Goal: Book appointment/travel/reservation

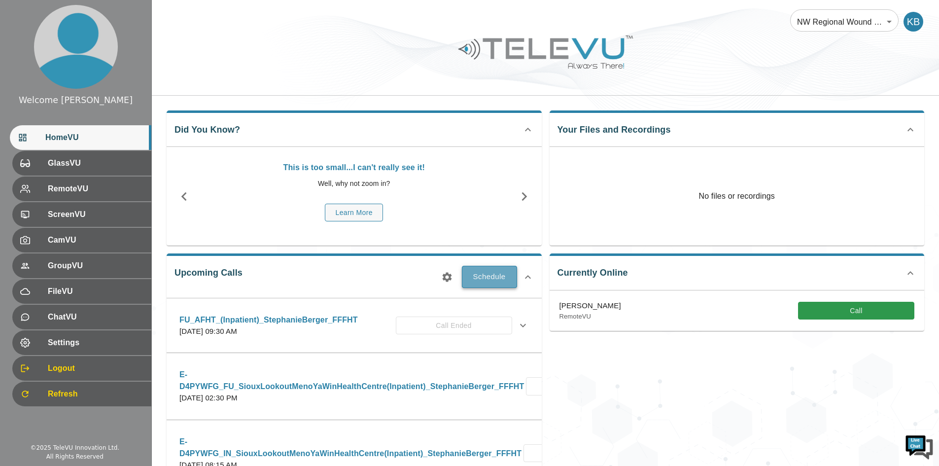
click at [505, 278] on button "Schedule" at bounding box center [489, 277] width 55 height 22
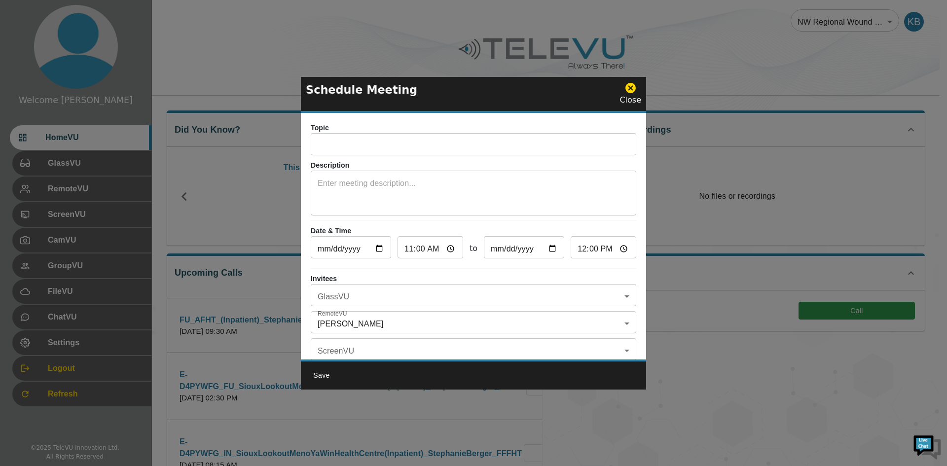
click at [309, 146] on div "Topic ​ Description x ​ Date & Time [DATE] ​ 11:00 ​ to [DATE] ​ 12:00 ​ Invite…" at bounding box center [473, 236] width 345 height 247
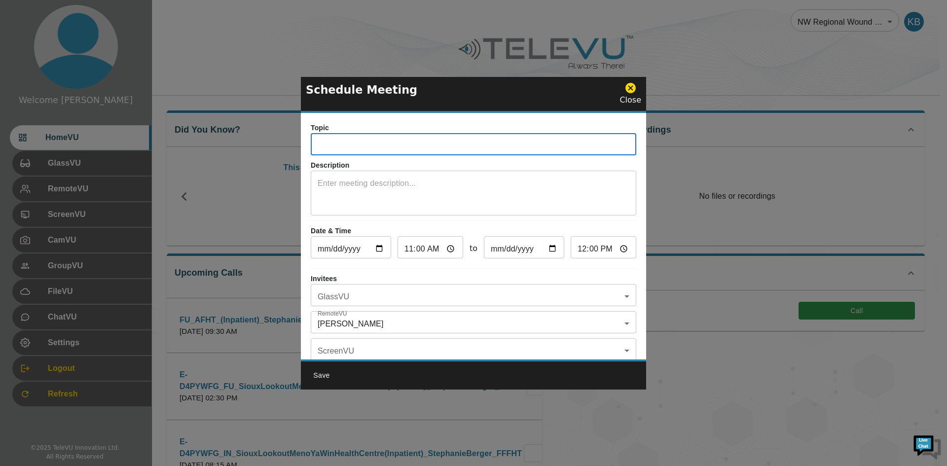
click at [322, 145] on input "text" at bounding box center [473, 146] width 325 height 20
click at [367, 148] on input "text" at bounding box center [473, 146] width 325 height 20
click at [404, 188] on textarea at bounding box center [474, 195] width 312 height 34
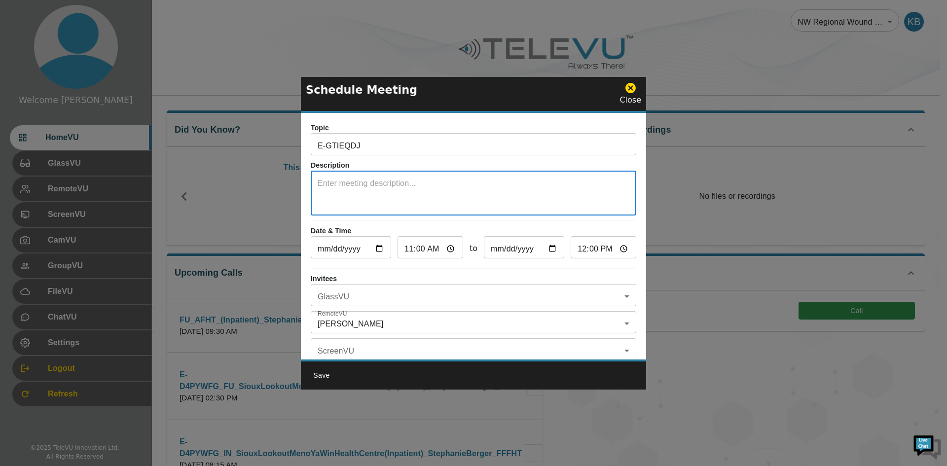
click at [407, 140] on input "E-GTIEQDJ" at bounding box center [473, 146] width 325 height 20
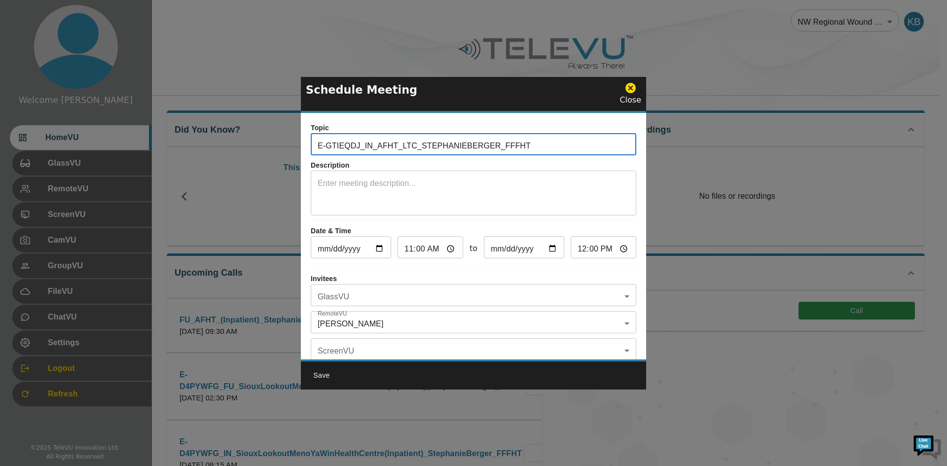
type input "E-GTIEQDJ_IN_AFHT_LTC_STEPHANIEBERGER_FFFHT"
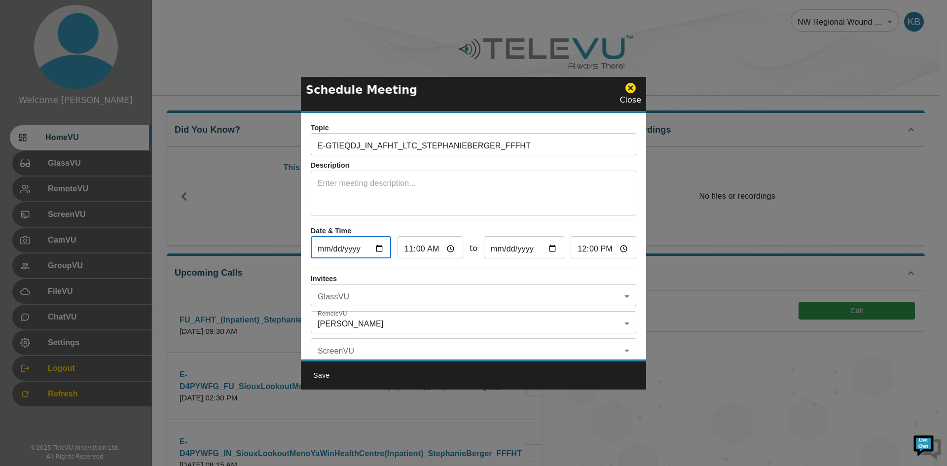
click at [377, 251] on input "[DATE]" at bounding box center [351, 249] width 80 height 20
type input "[DATE]"
click at [445, 245] on input "11:00" at bounding box center [430, 249] width 66 height 20
type input "09:00"
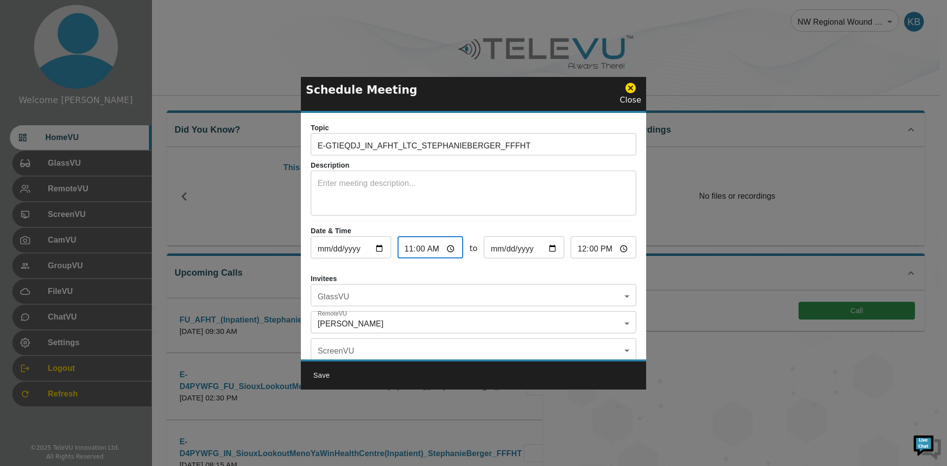
type input "10:00"
type input "11:00"
type input "10:30"
type input "11:30"
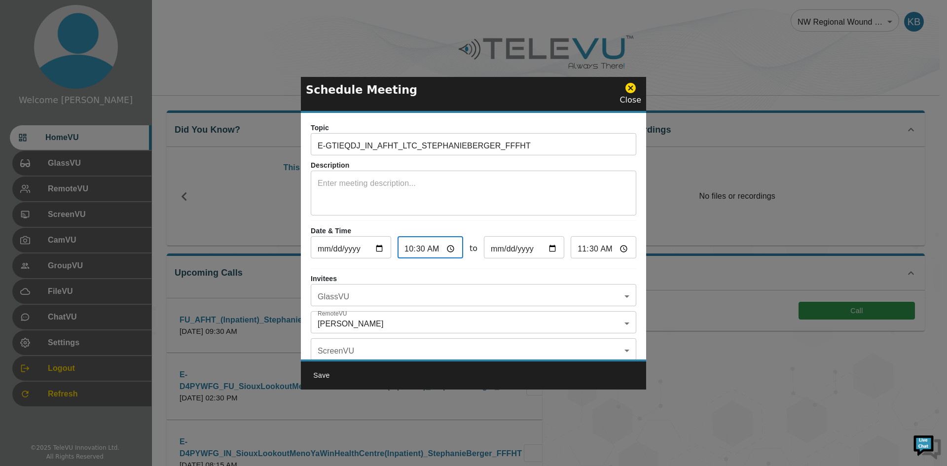
type input "10:30"
click at [517, 269] on hr at bounding box center [473, 268] width 325 height 0
click at [345, 301] on body "Welcome [PERSON_NAME] HomeVU GlassVU RemoteVU ScreenVU CamVU GroupVU FileVU Cha…" at bounding box center [473, 384] width 947 height 769
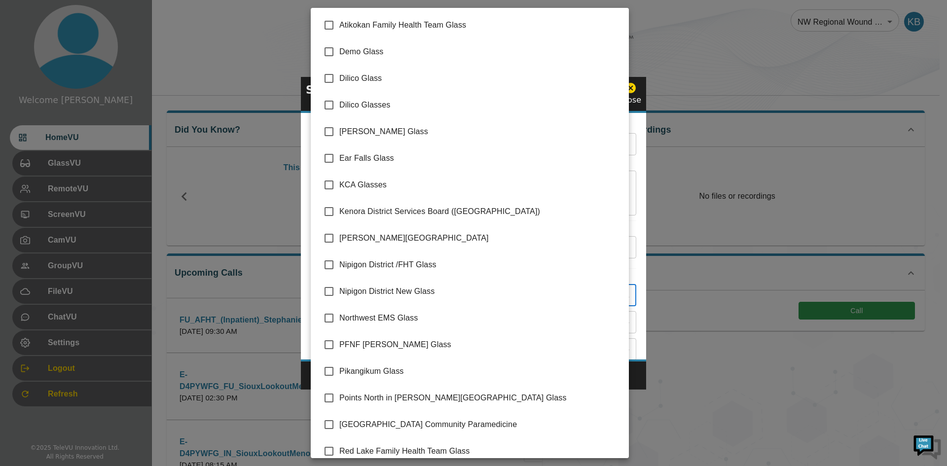
click at [341, 26] on span "Atikokan Family Health Team Glass" at bounding box center [480, 25] width 282 height 12
type input "Atikokan Family Health Team Glass"
checkbox input "true"
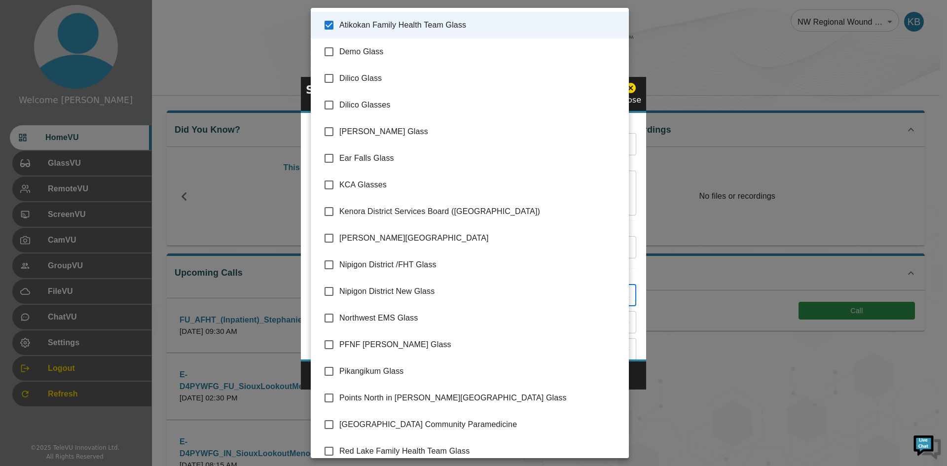
click at [636, 203] on div at bounding box center [473, 233] width 947 height 466
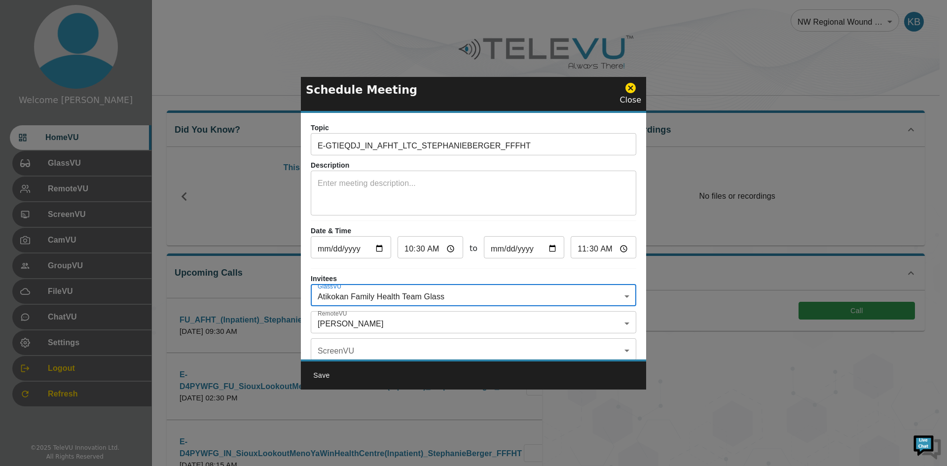
click at [448, 321] on body "Welcome [PERSON_NAME] HomeVU GlassVU RemoteVU ScreenVU CamVU GroupVU FileVU Cha…" at bounding box center [473, 384] width 947 height 769
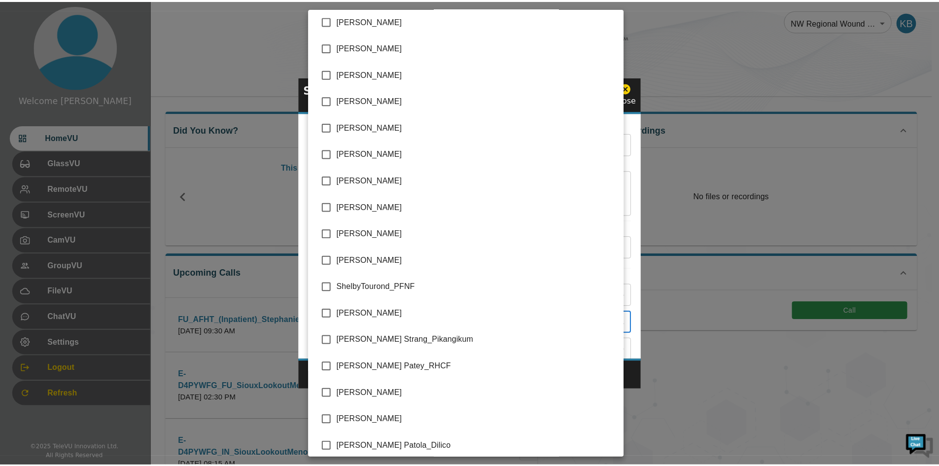
scroll to position [2183, 0]
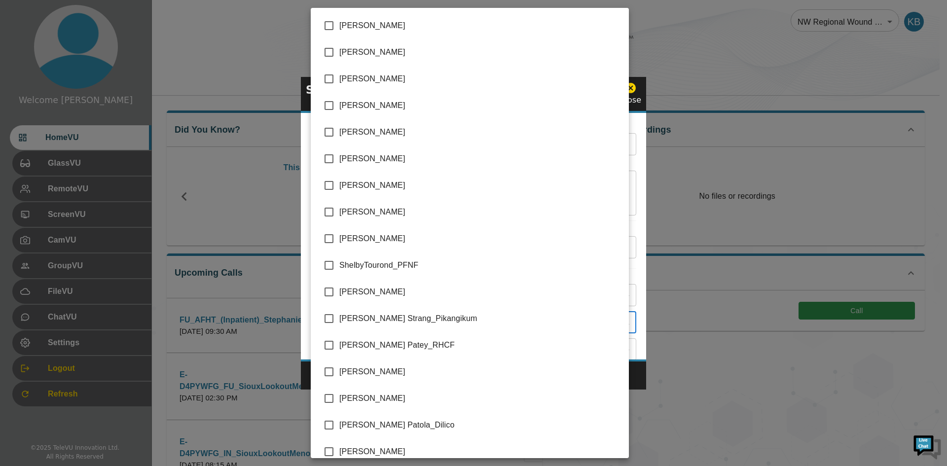
click at [322, 368] on input "checkbox" at bounding box center [329, 371] width 21 height 21
checkbox input "true"
type input "[PERSON_NAME],[PERSON_NAME]"
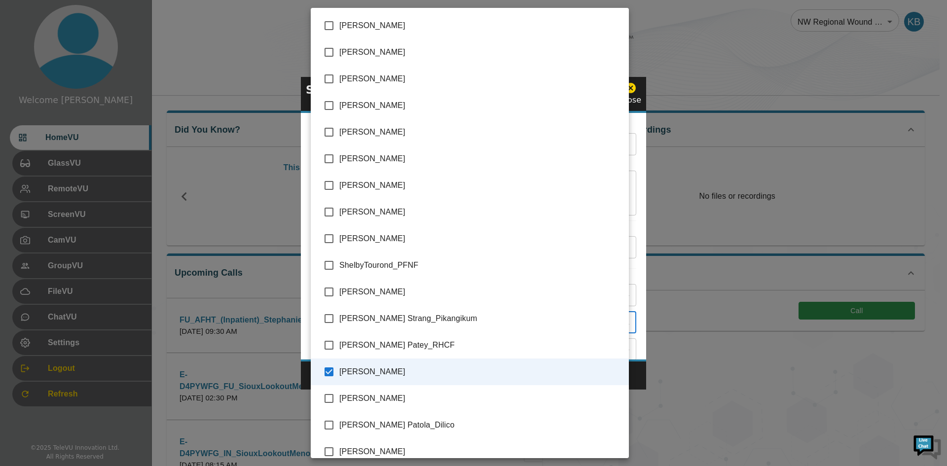
click at [633, 308] on div at bounding box center [473, 233] width 947 height 466
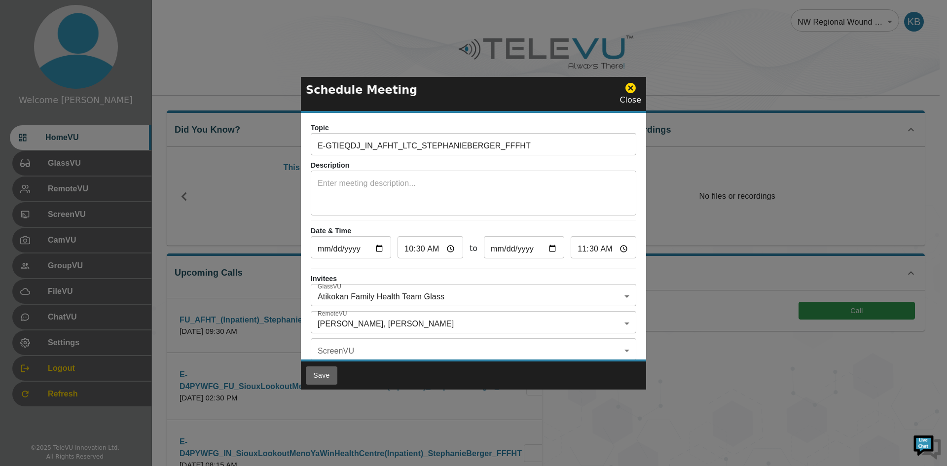
click at [322, 373] on button "Save" at bounding box center [322, 375] width 32 height 18
